Goal: Task Accomplishment & Management: Complete application form

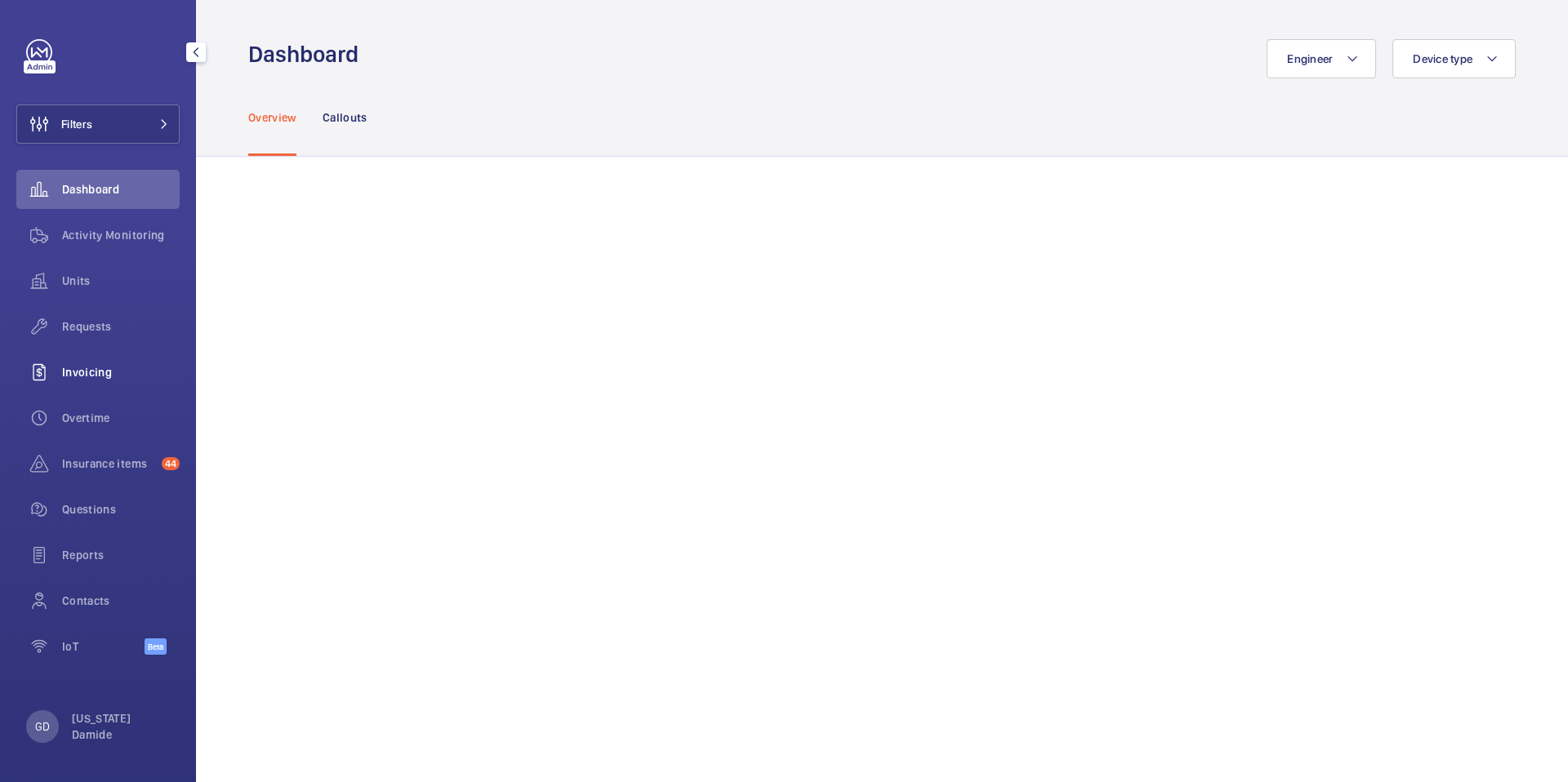
click at [92, 373] on span "Invoicing" at bounding box center [120, 372] width 118 height 16
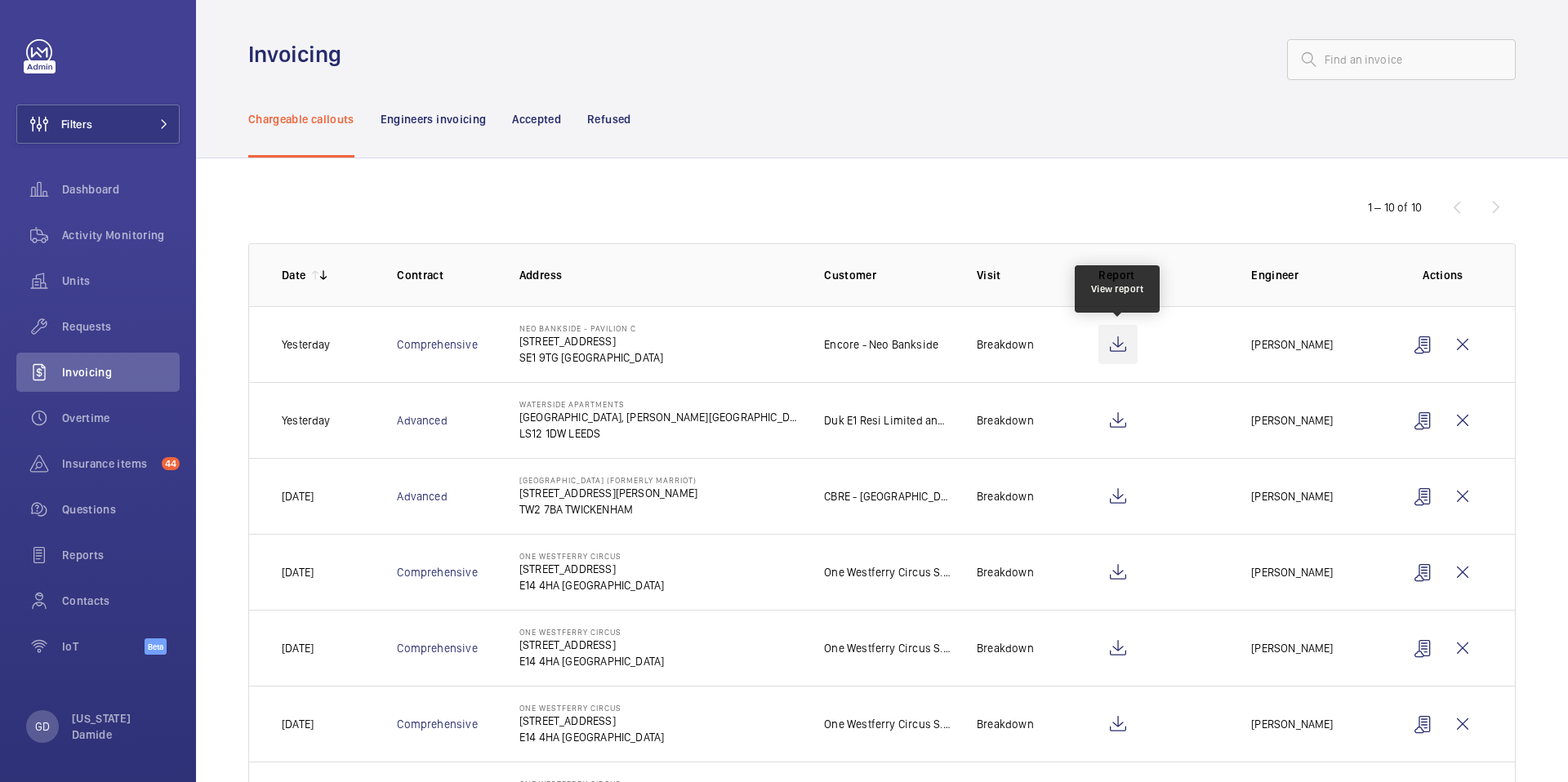
click at [1117, 336] on wm-front-icon-button at bounding box center [1118, 345] width 39 height 39
click at [81, 322] on span "Requests" at bounding box center [120, 327] width 118 height 16
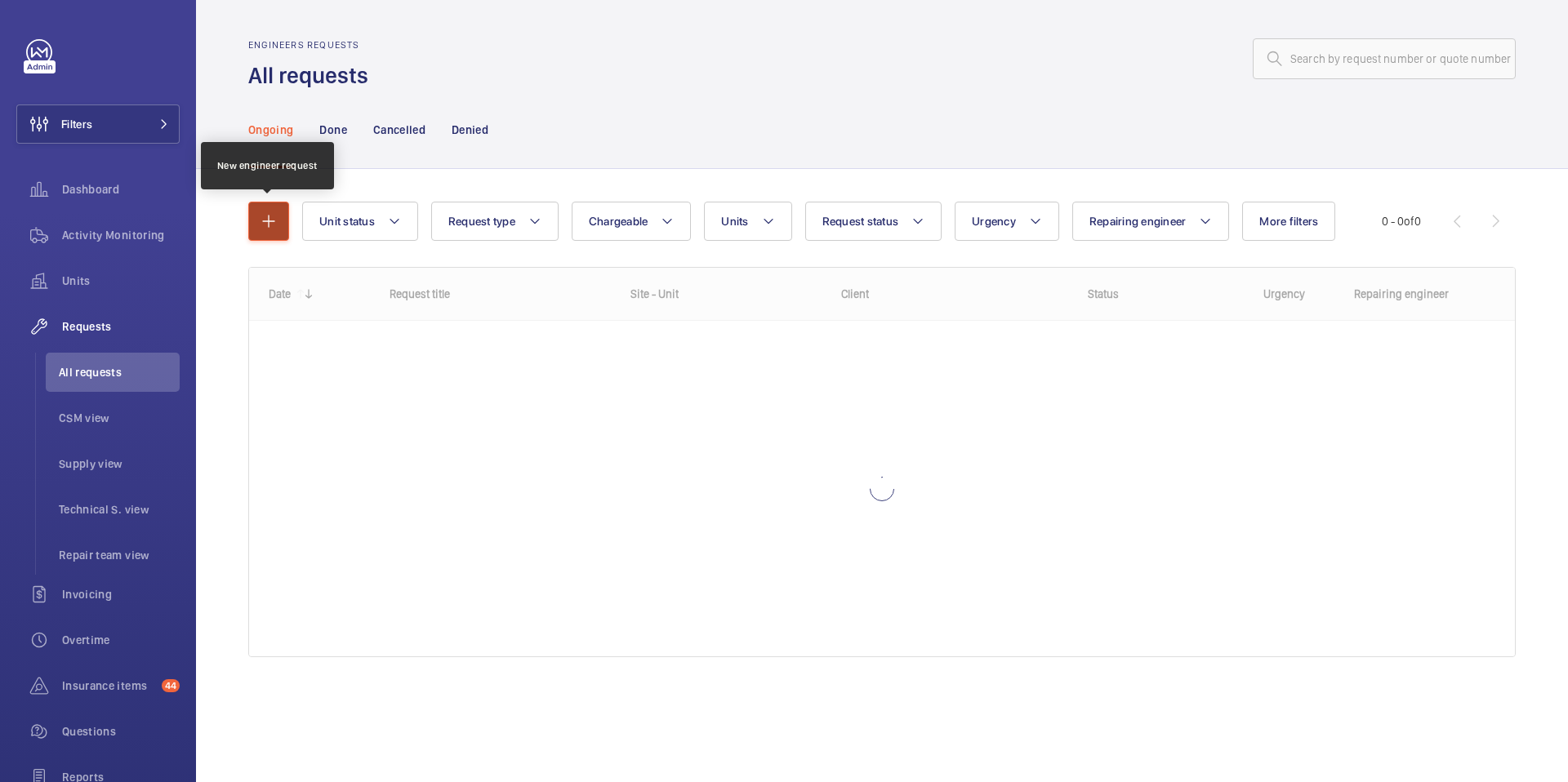
click at [269, 232] on button "button" at bounding box center [268, 221] width 41 height 39
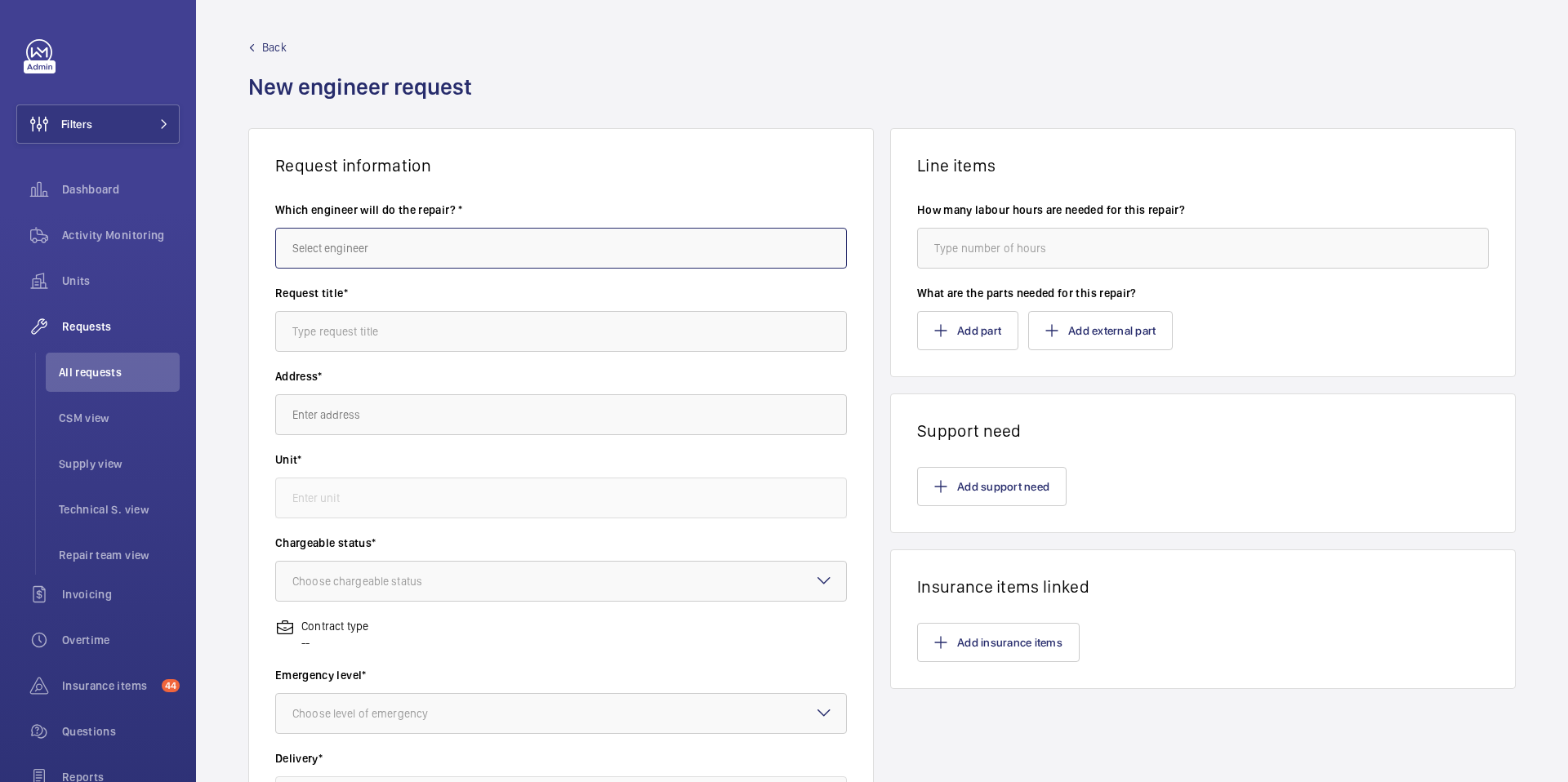
click at [505, 246] on input "text" at bounding box center [561, 248] width 571 height 41
click at [473, 290] on mat-option "[PERSON_NAME]" at bounding box center [562, 298] width 571 height 40
type input "[PERSON_NAME]"
click at [447, 332] on input "text" at bounding box center [561, 331] width 571 height 41
type input "errdd"
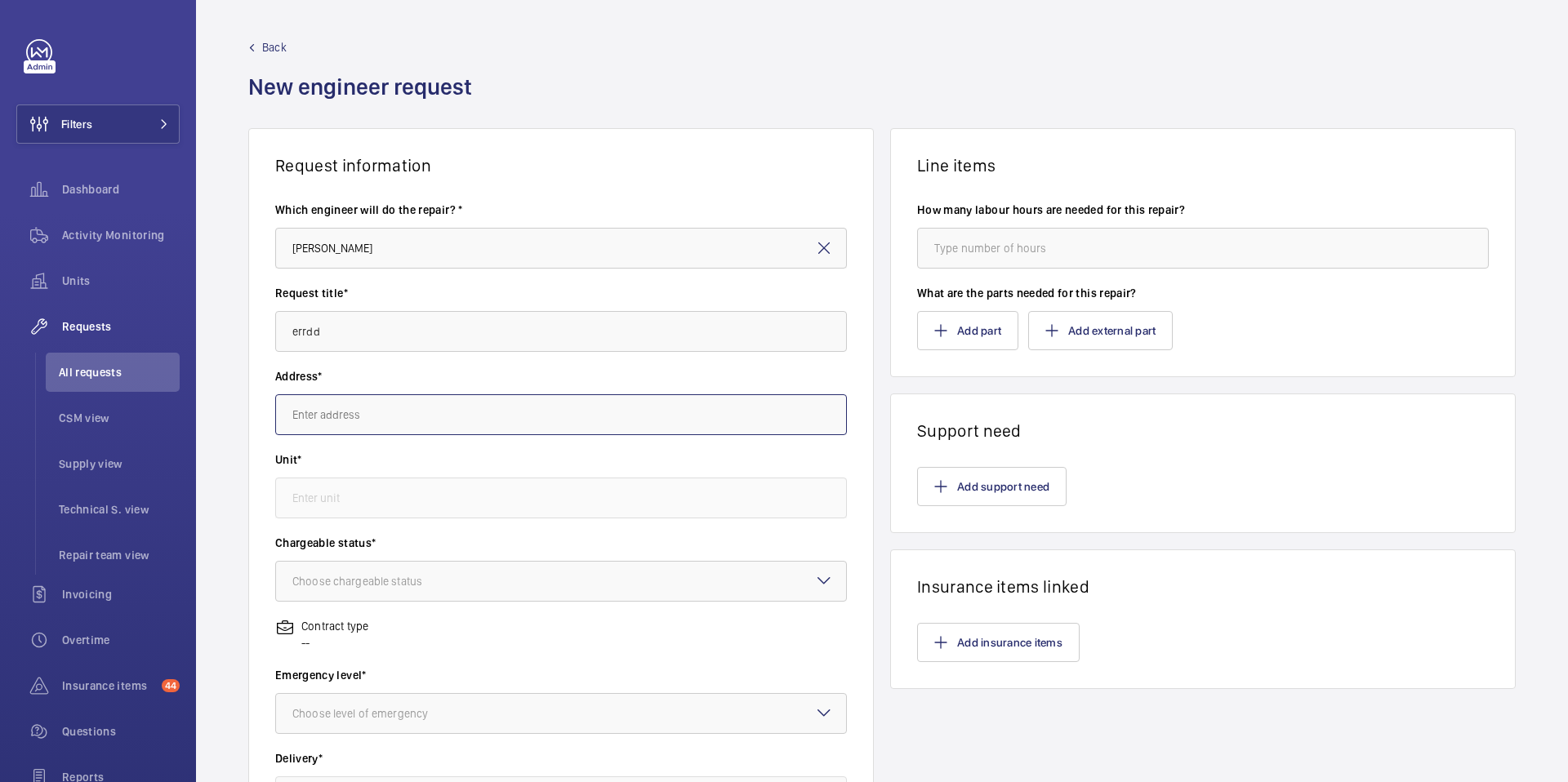
click at [432, 408] on input "text" at bounding box center [561, 414] width 571 height 41
type input "é"
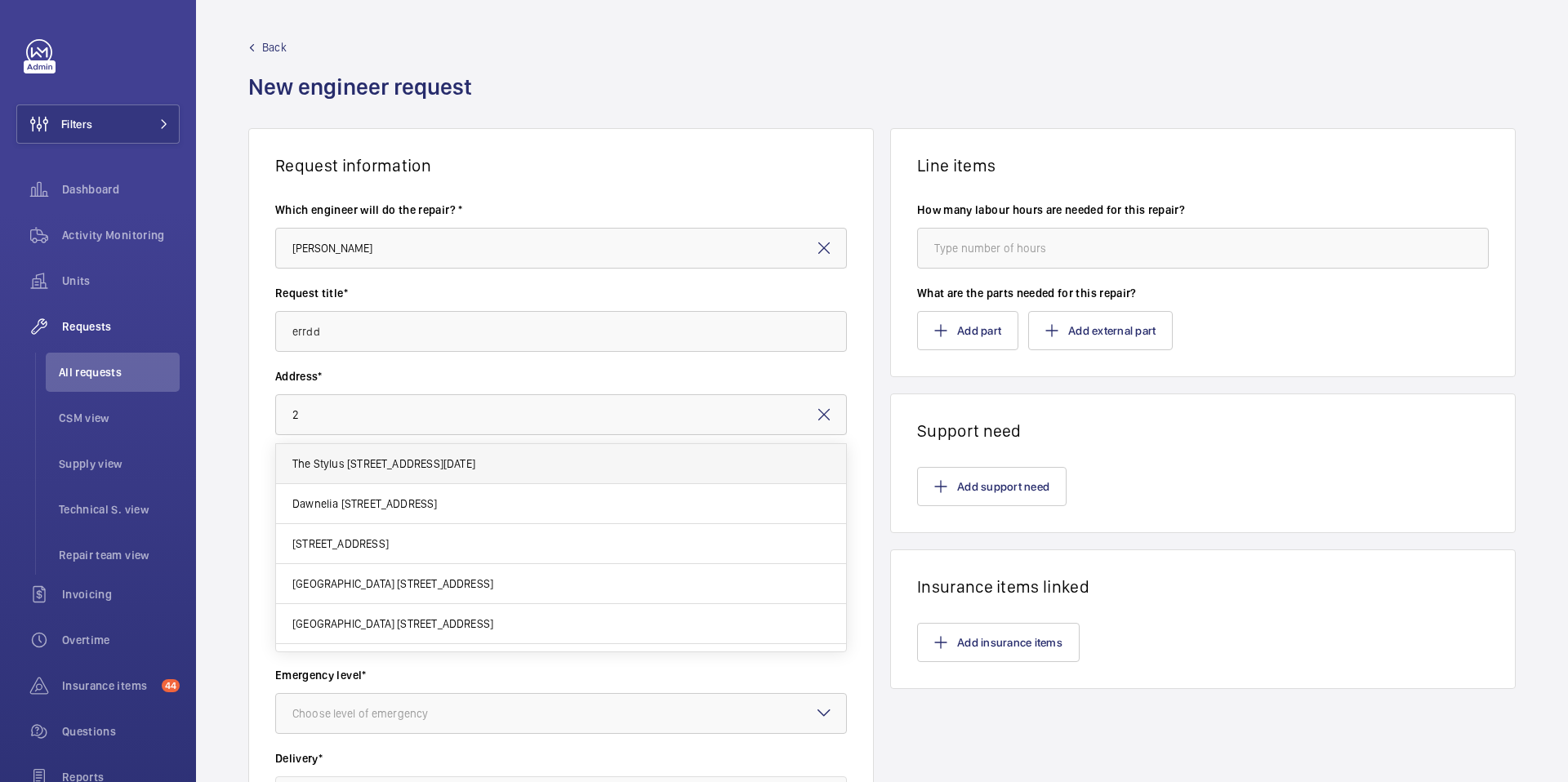
click at [330, 472] on mat-option "The Stylus [STREET_ADDRESS][DATE]" at bounding box center [562, 464] width 571 height 40
type input "The Stylus [STREET_ADDRESS][DATE]"
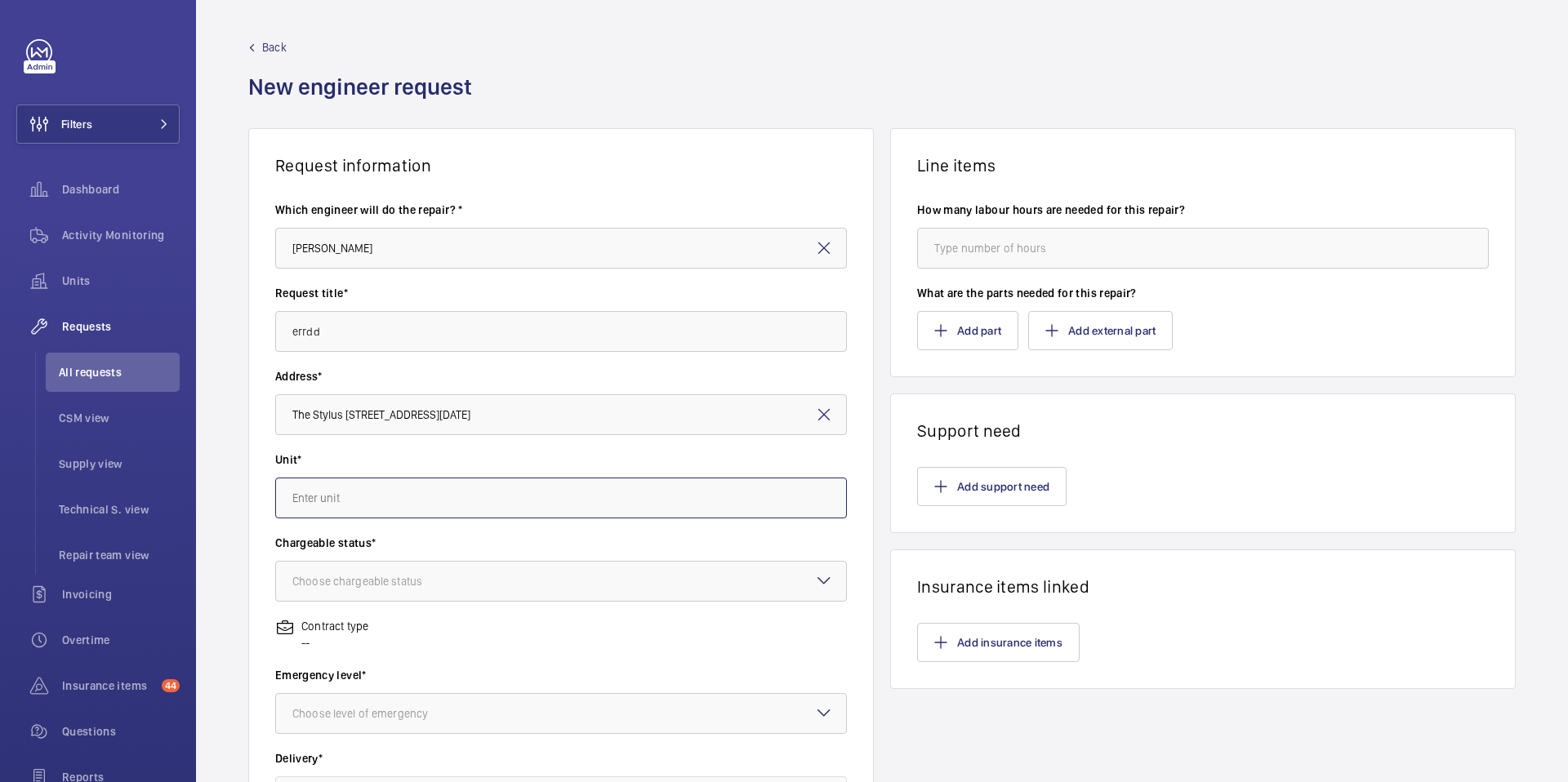
click at [379, 503] on input "text" at bounding box center [561, 498] width 571 height 41
click at [376, 536] on mat-option "WME0118 - Lift 2 (R/H - Groove House)" at bounding box center [562, 547] width 571 height 40
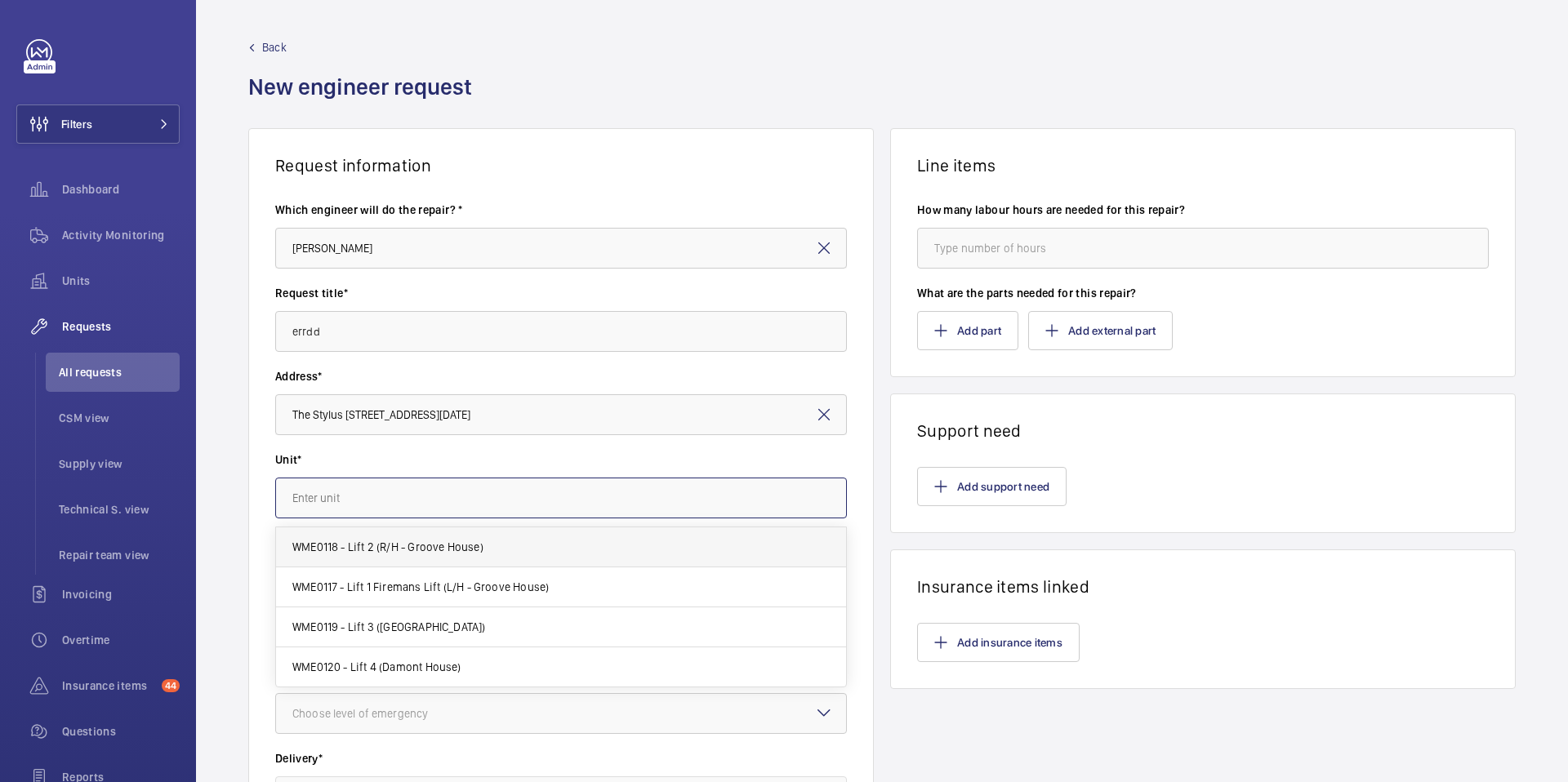
type input "WME0118 - Lift 2 (R/H - Groove House)"
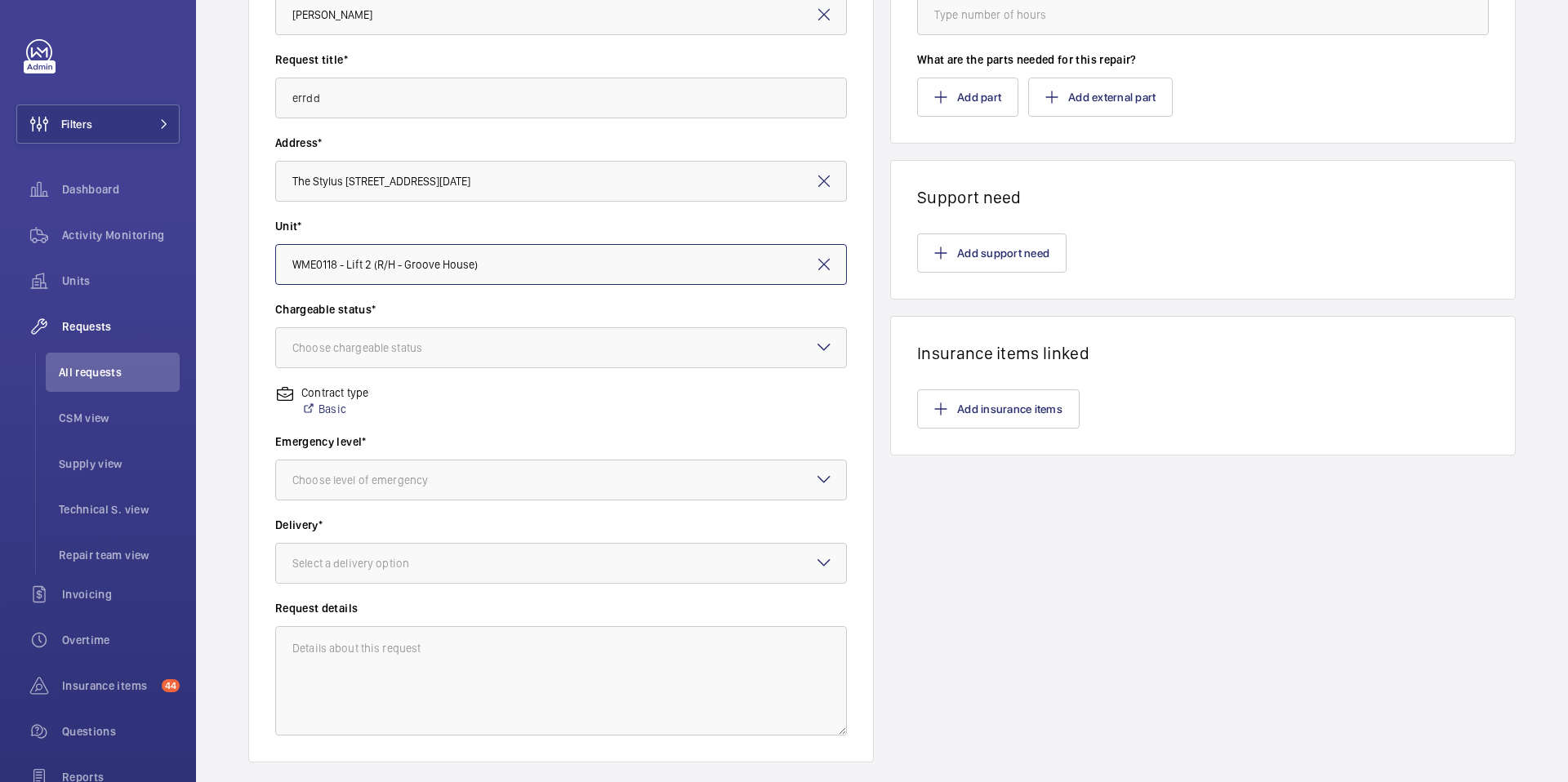
scroll to position [236, 0]
click at [409, 558] on div "Select a delivery option" at bounding box center [371, 561] width 158 height 16
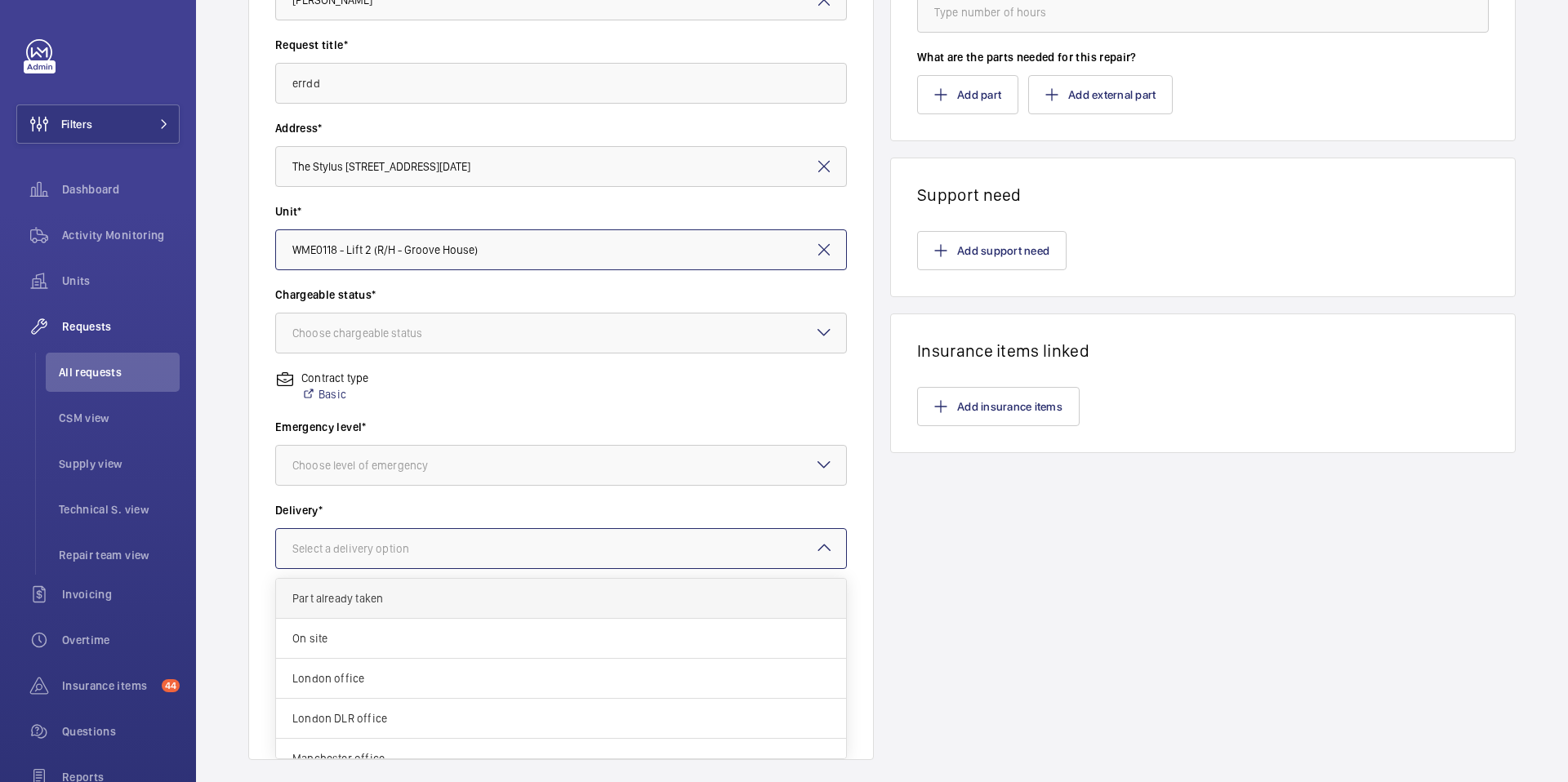
scroll to position [59, 0]
click at [451, 703] on span "Manchester office" at bounding box center [561, 699] width 538 height 16
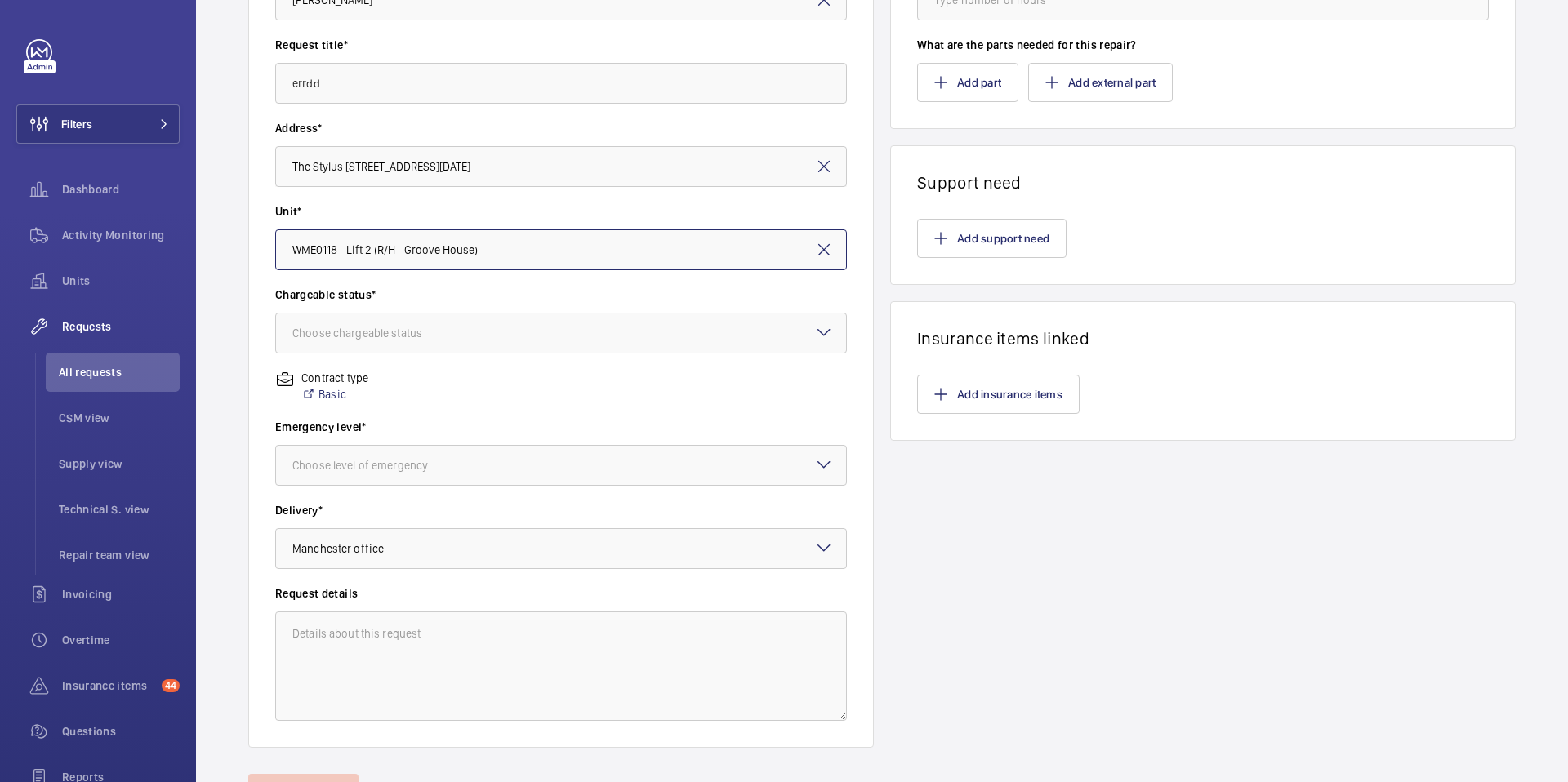
scroll to position [248, 0]
click at [105, 370] on span "All requests" at bounding box center [119, 372] width 120 height 16
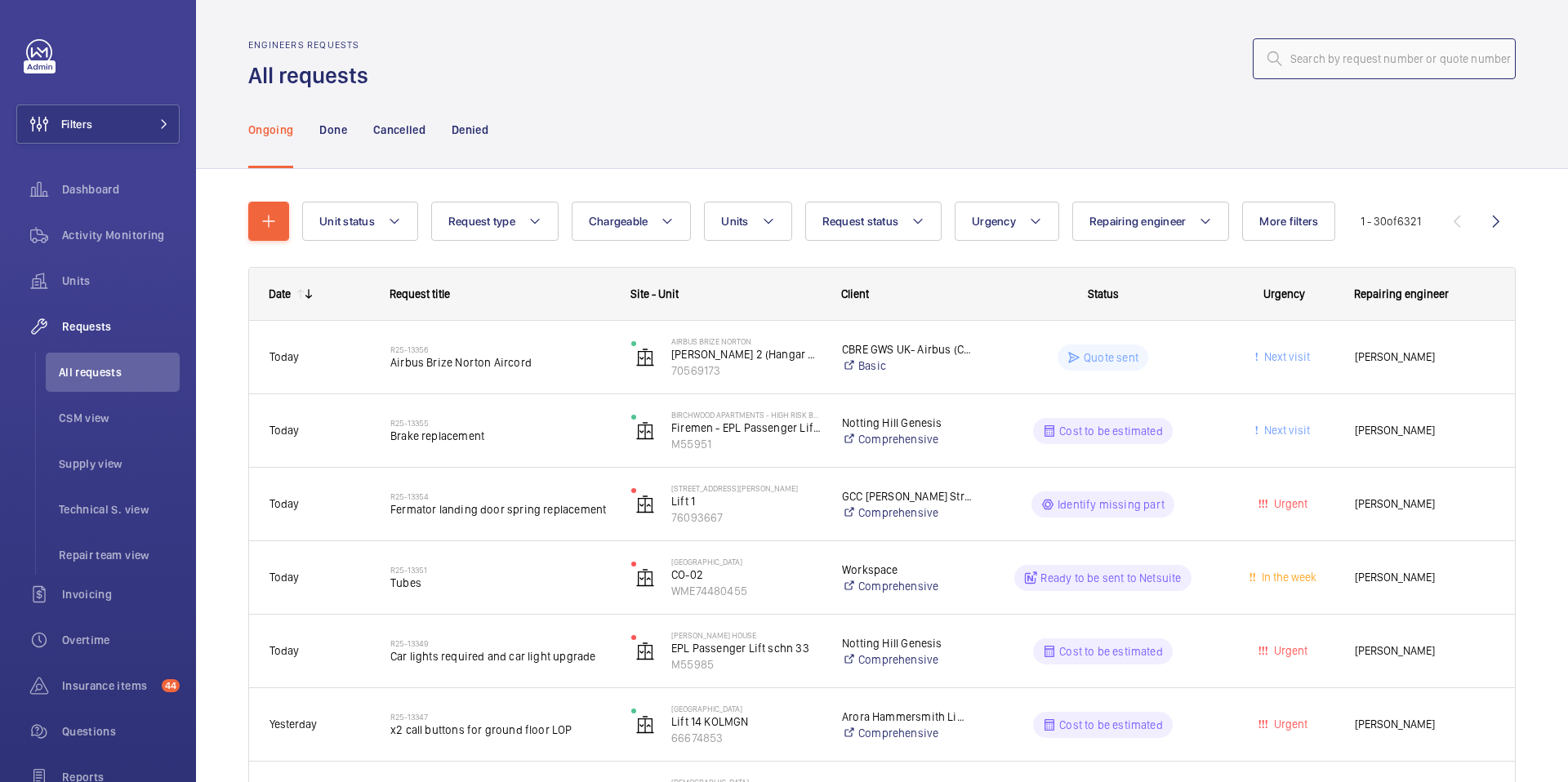
click at [1439, 66] on input "text" at bounding box center [1385, 58] width 263 height 41
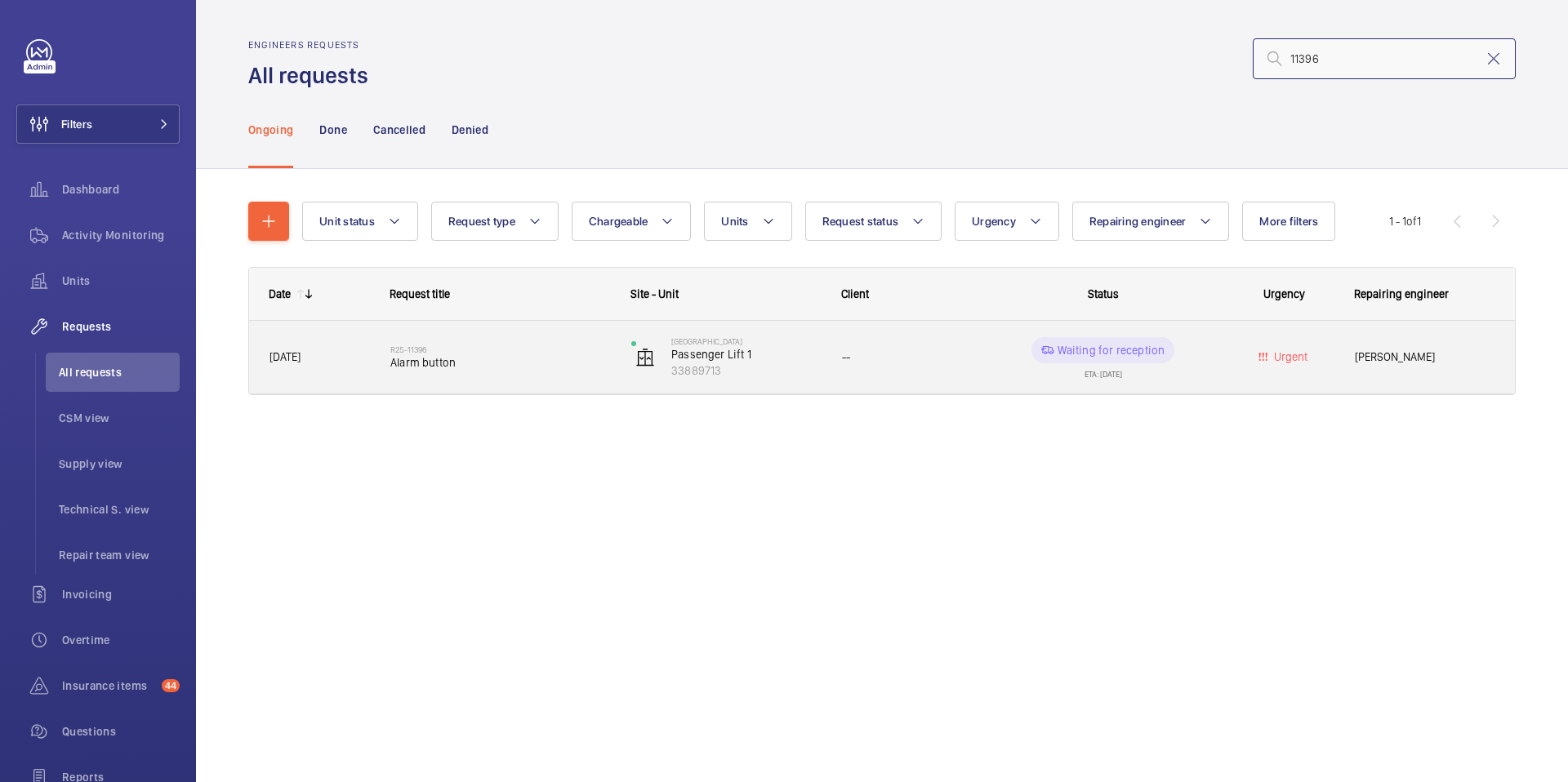
type input "11396"
click at [415, 370] on div "R25-11396 Alarm button" at bounding box center [501, 357] width 220 height 47
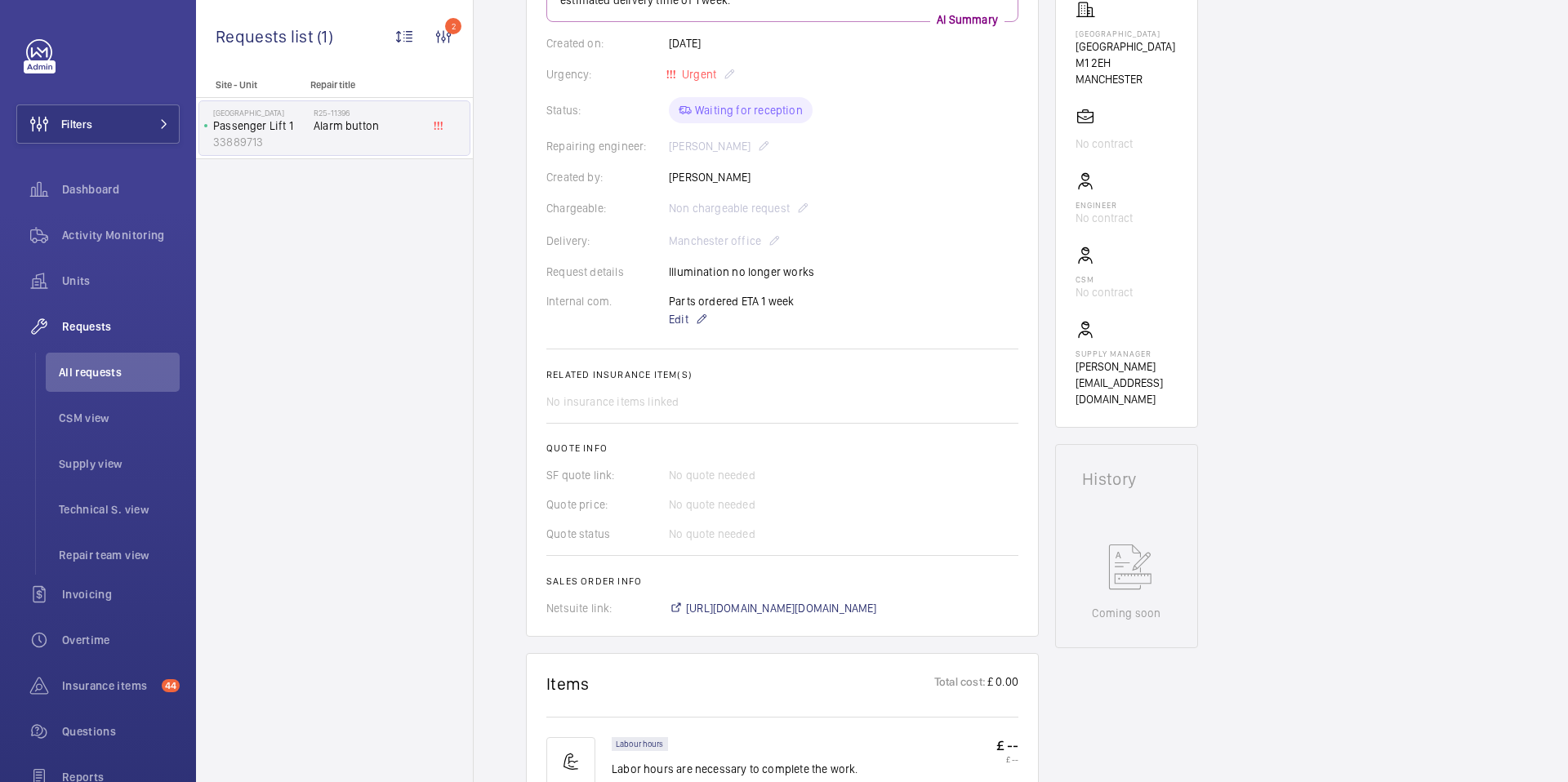
scroll to position [281, 0]
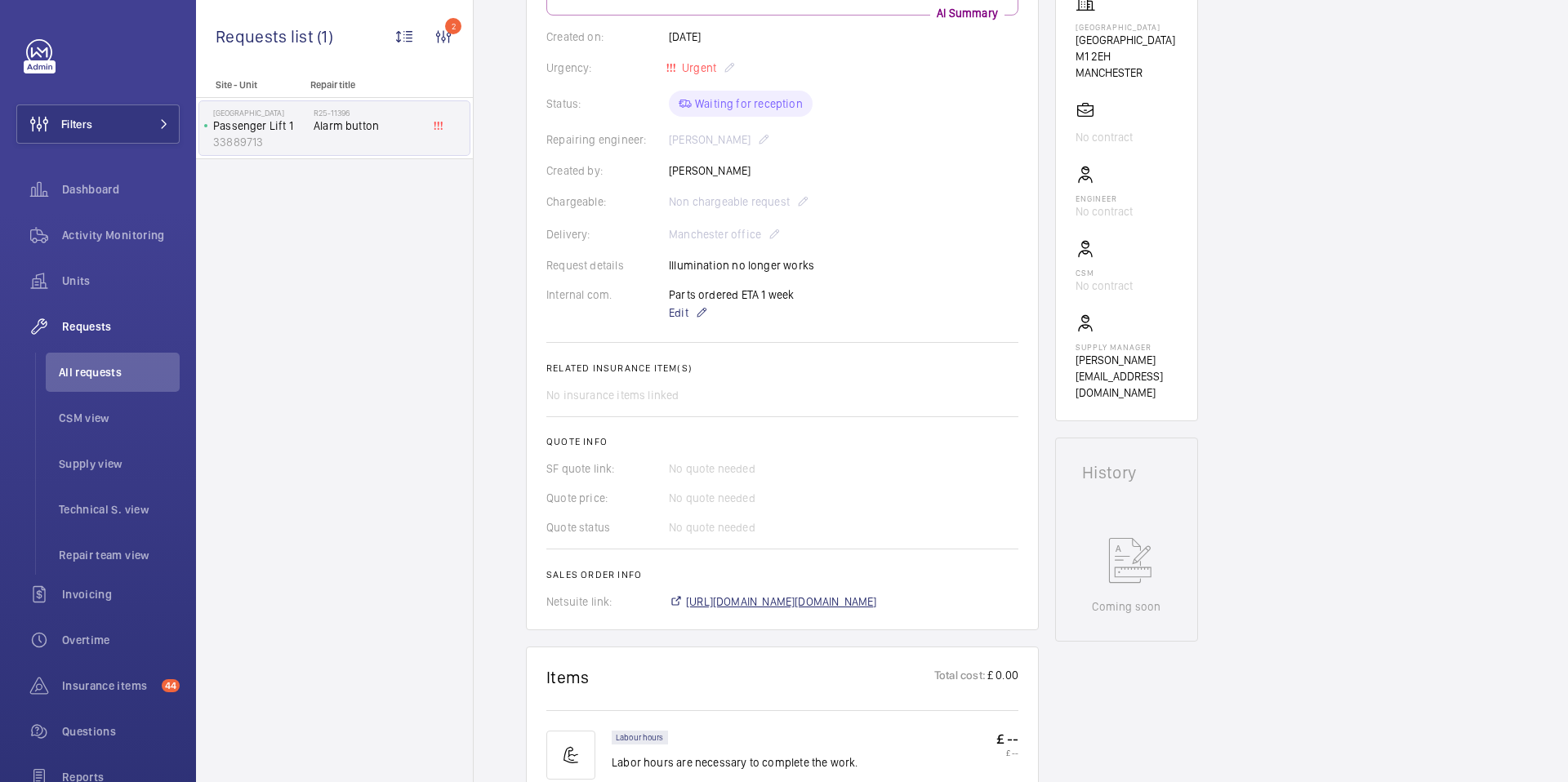
click at [829, 601] on span "[URL][DOMAIN_NAME][DOMAIN_NAME]" at bounding box center [782, 601] width 191 height 16
